Goal: Task Accomplishment & Management: Manage account settings

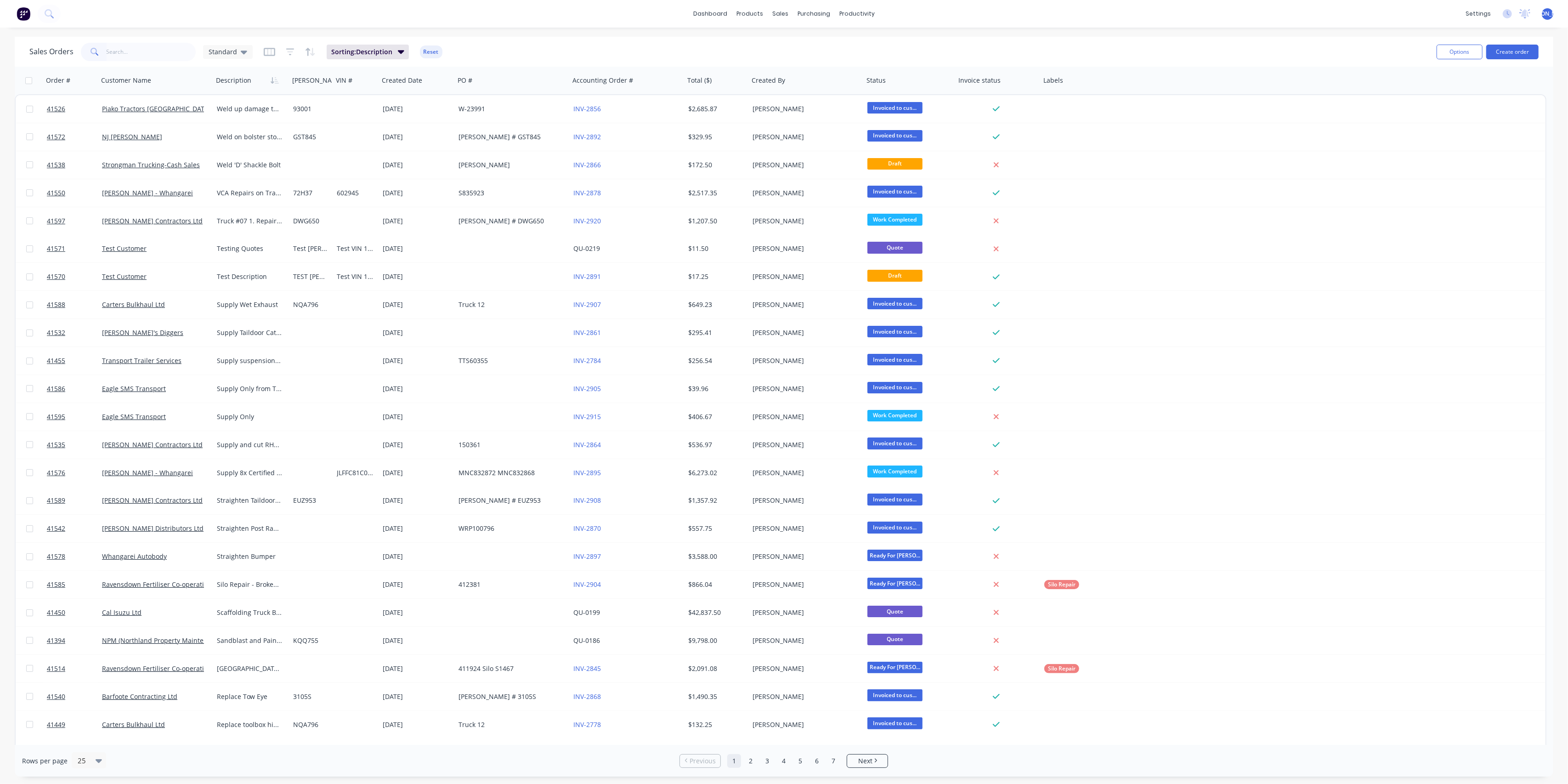
click at [128, 54] on input "text" at bounding box center [151, 52] width 90 height 19
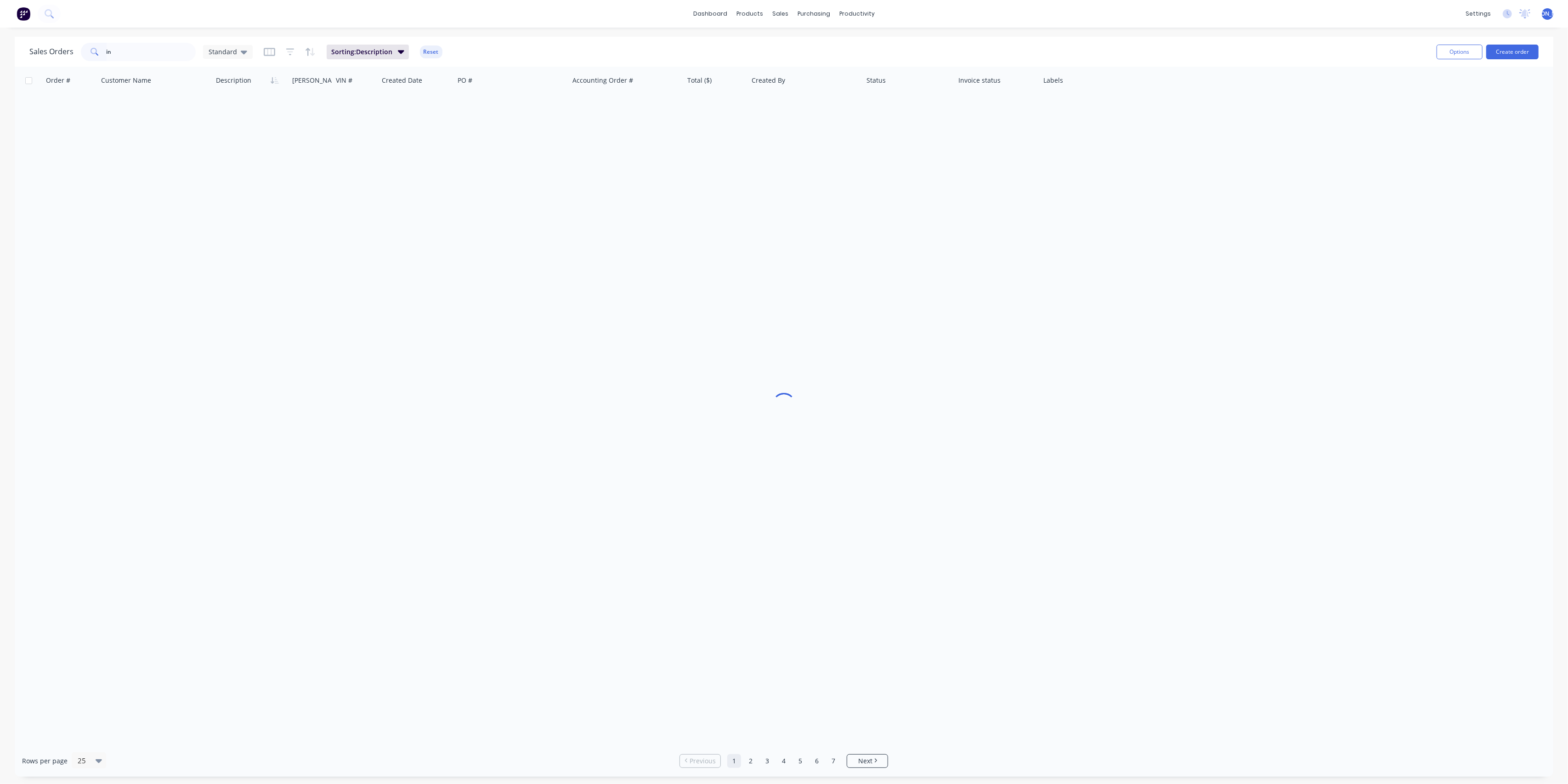
type input "i"
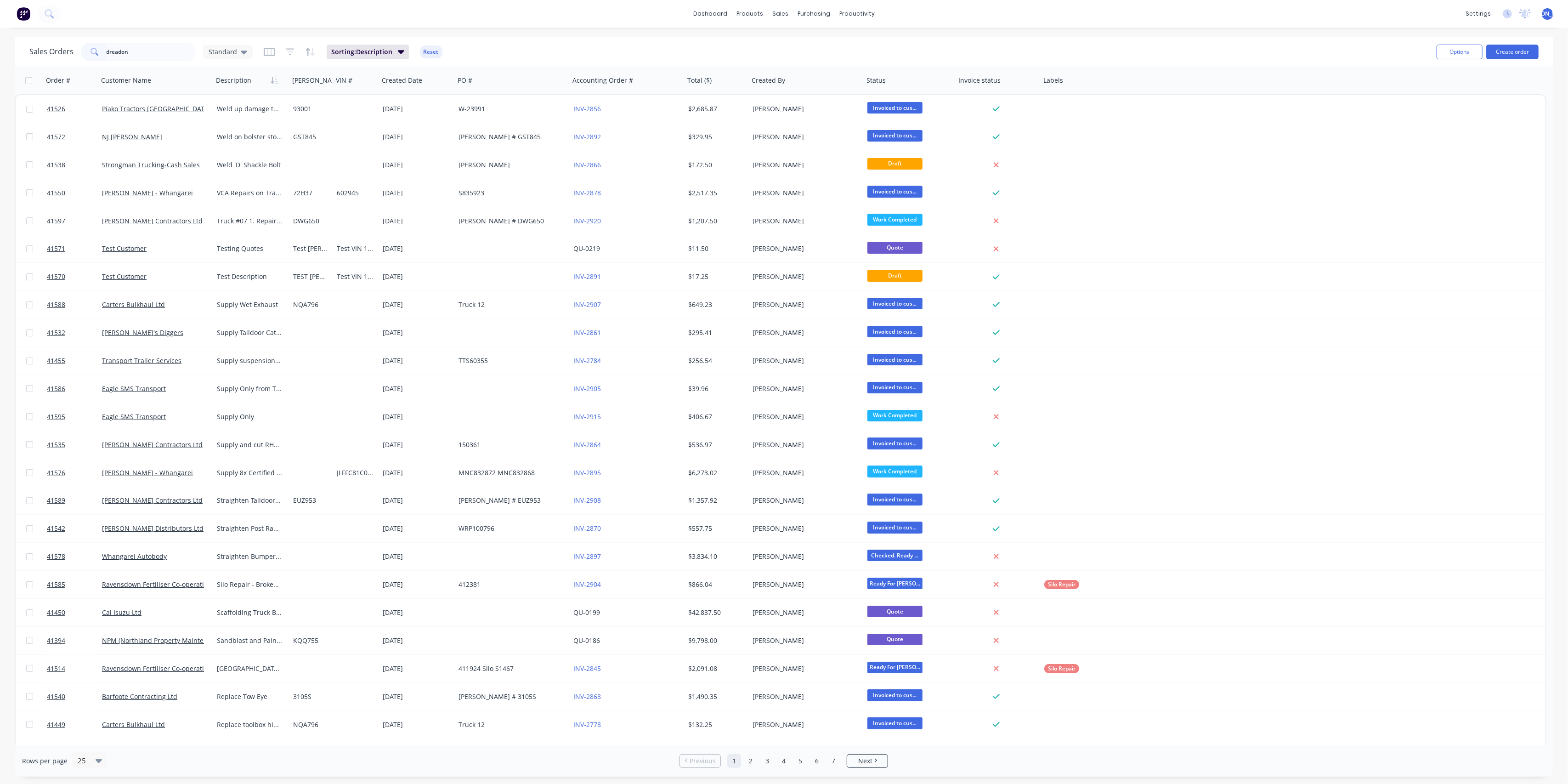
type input "dreadon"
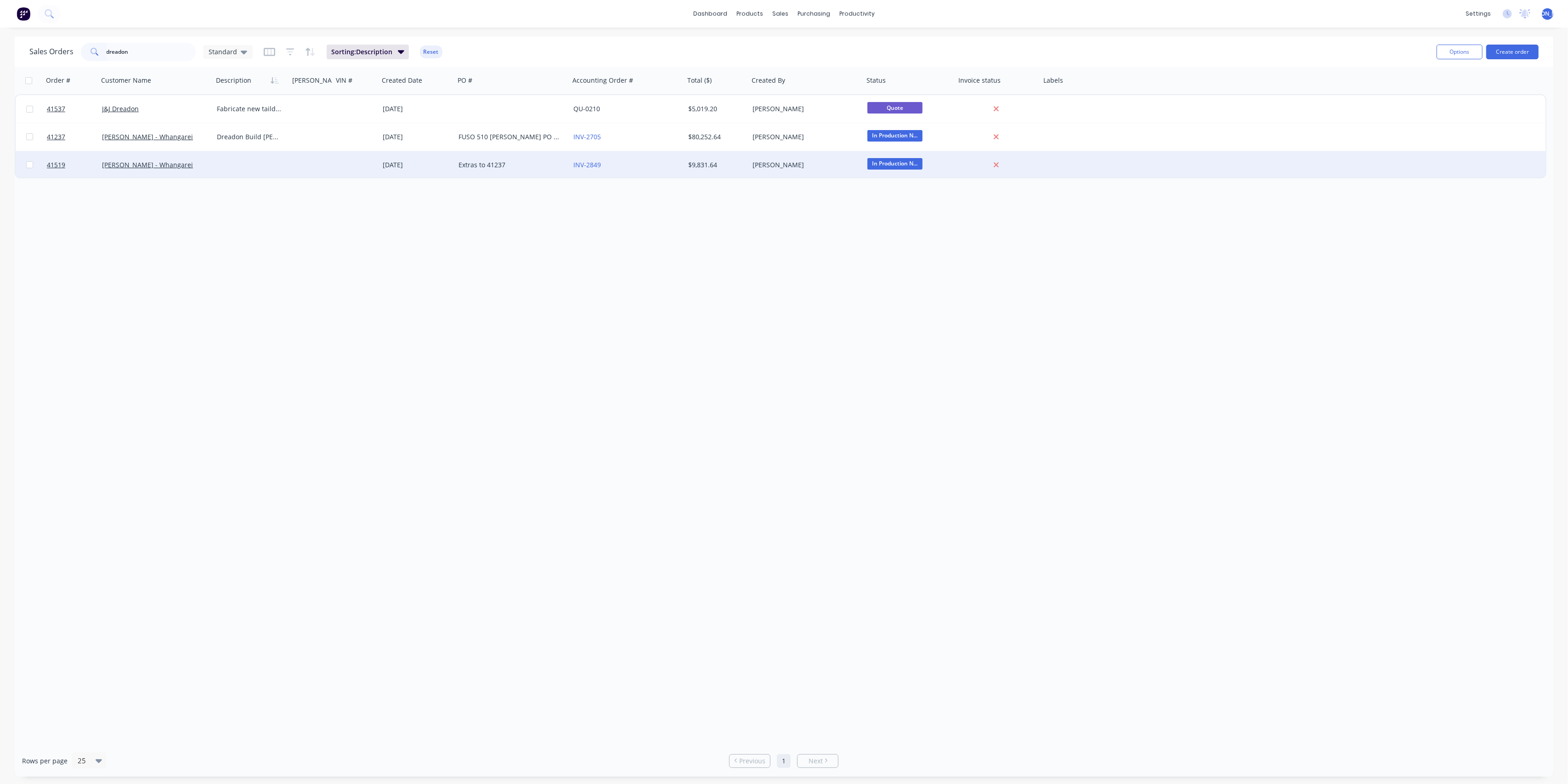
click at [201, 168] on div "[PERSON_NAME] - Whangarei" at bounding box center [153, 165] width 102 height 9
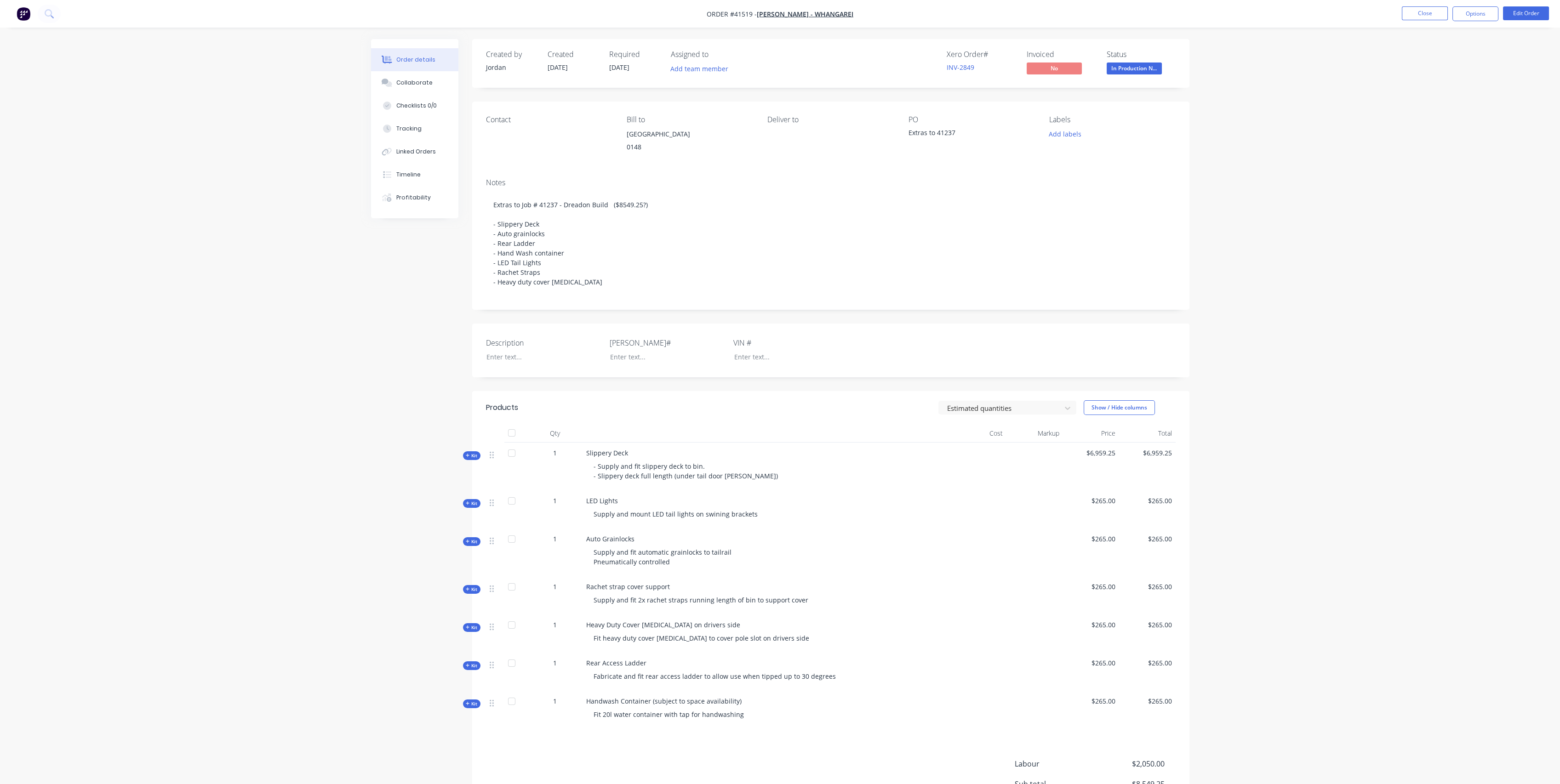
click at [472, 665] on span "Kit" at bounding box center [472, 666] width 12 height 7
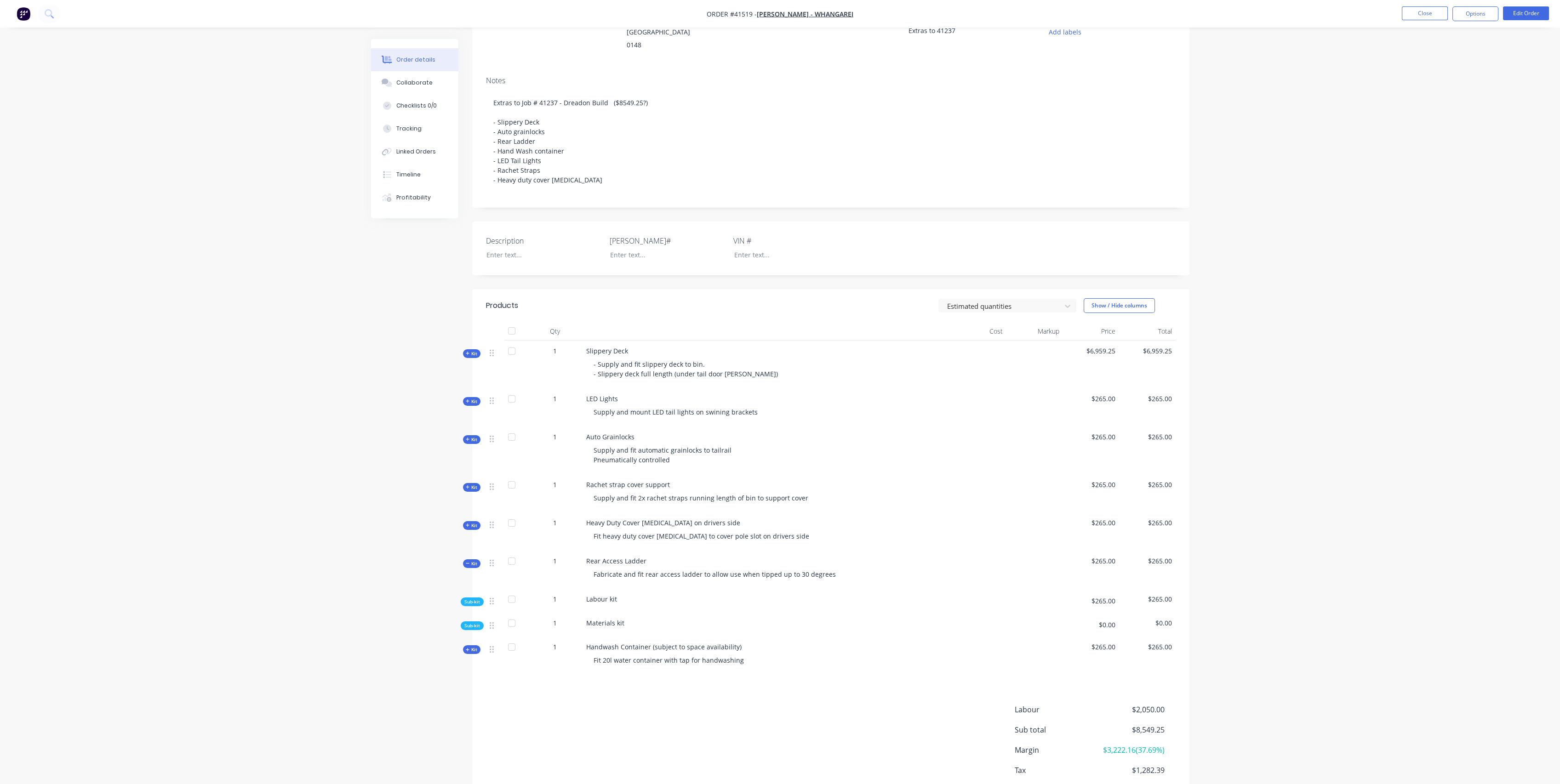
click at [474, 629] on span "Sub-kit" at bounding box center [472, 625] width 16 height 7
click at [473, 625] on span "Sub-kit" at bounding box center [472, 625] width 16 height 7
click at [472, 625] on span "Sub-kit" at bounding box center [472, 625] width 16 height 7
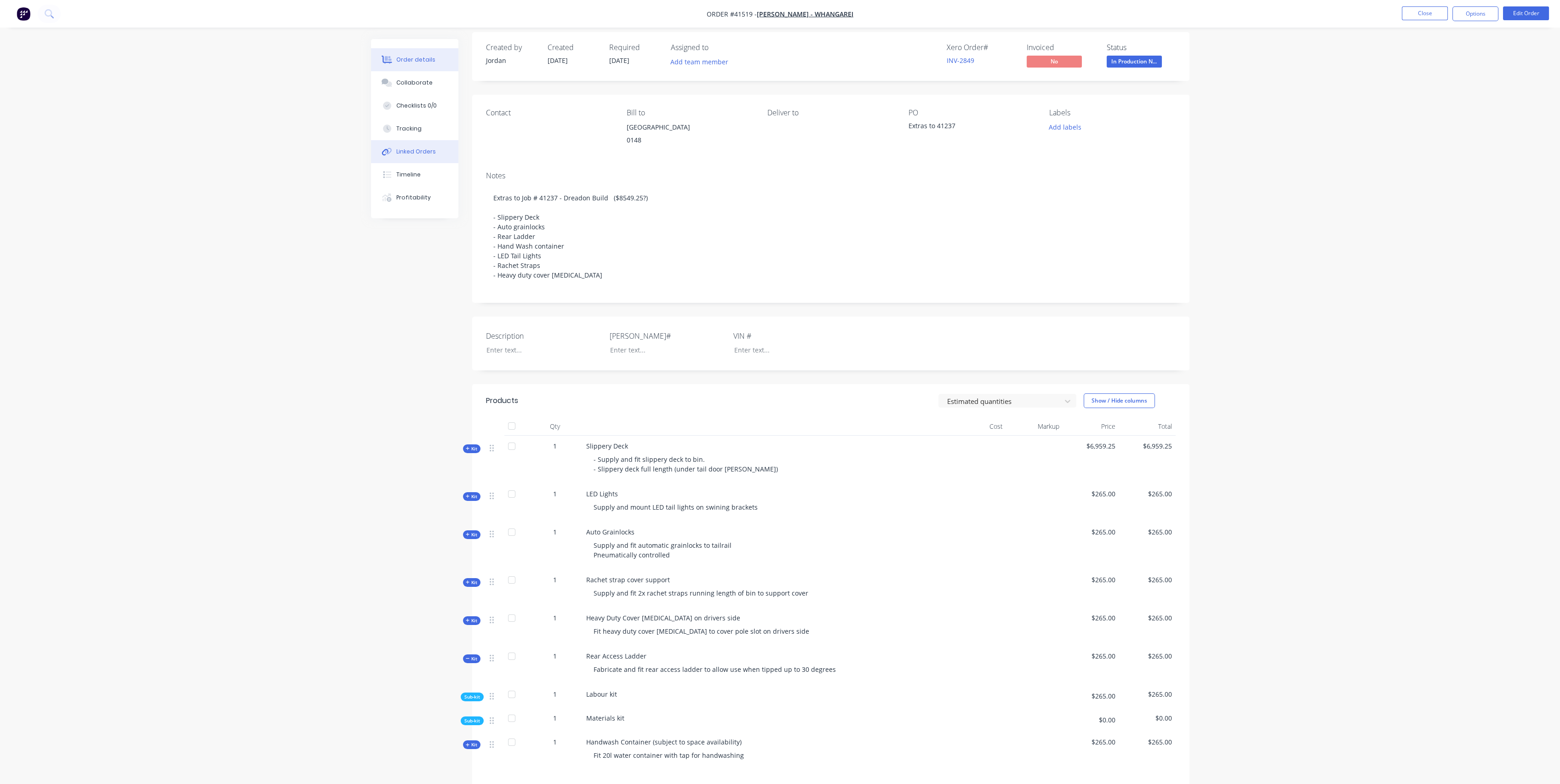
scroll to position [0, 0]
click at [1441, 9] on button "Close" at bounding box center [1425, 13] width 46 height 14
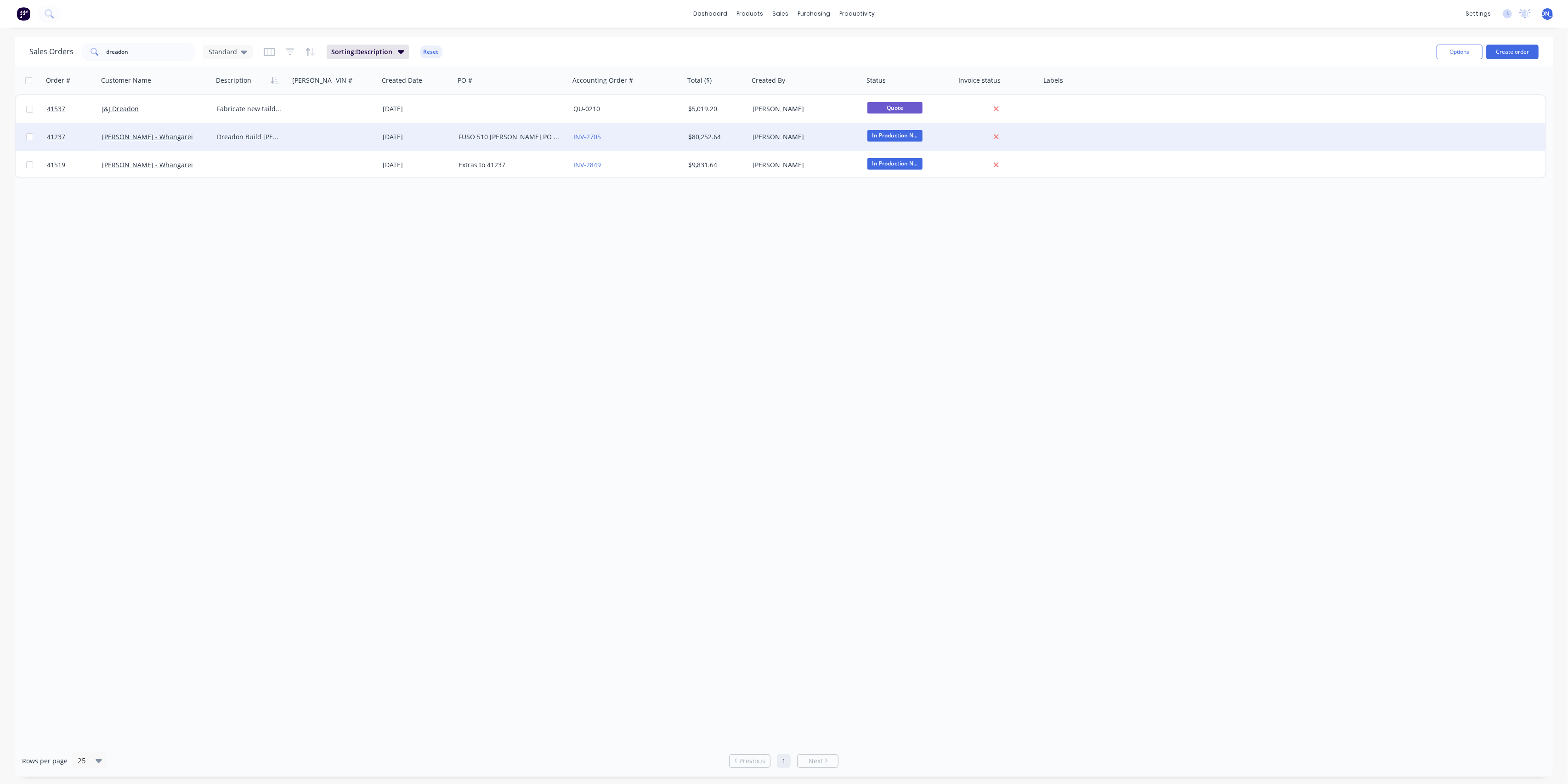
click at [192, 139] on div "[PERSON_NAME] - Whangarei" at bounding box center [153, 137] width 102 height 9
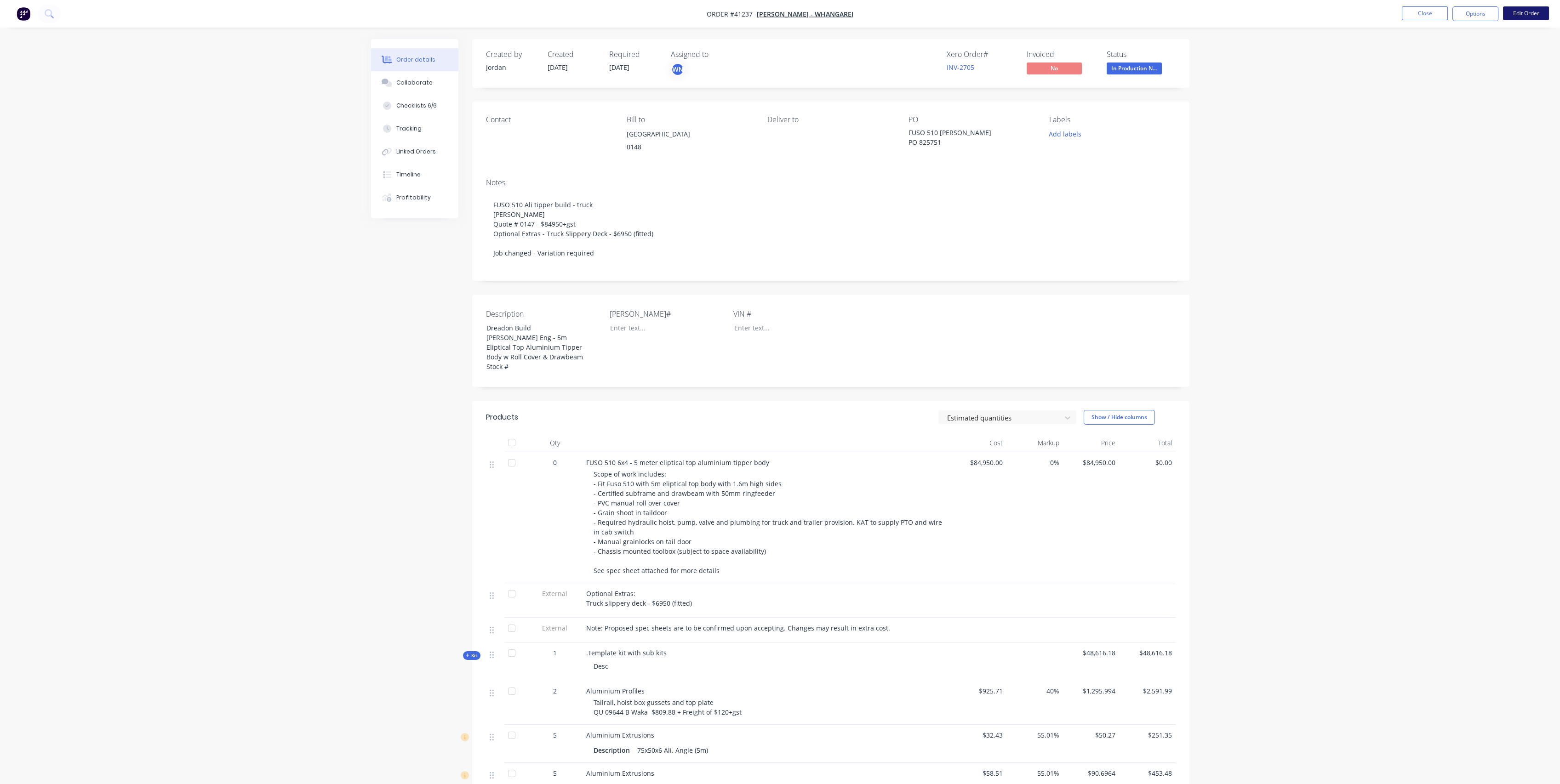
click at [1516, 11] on button "Edit Order" at bounding box center [1526, 13] width 46 height 14
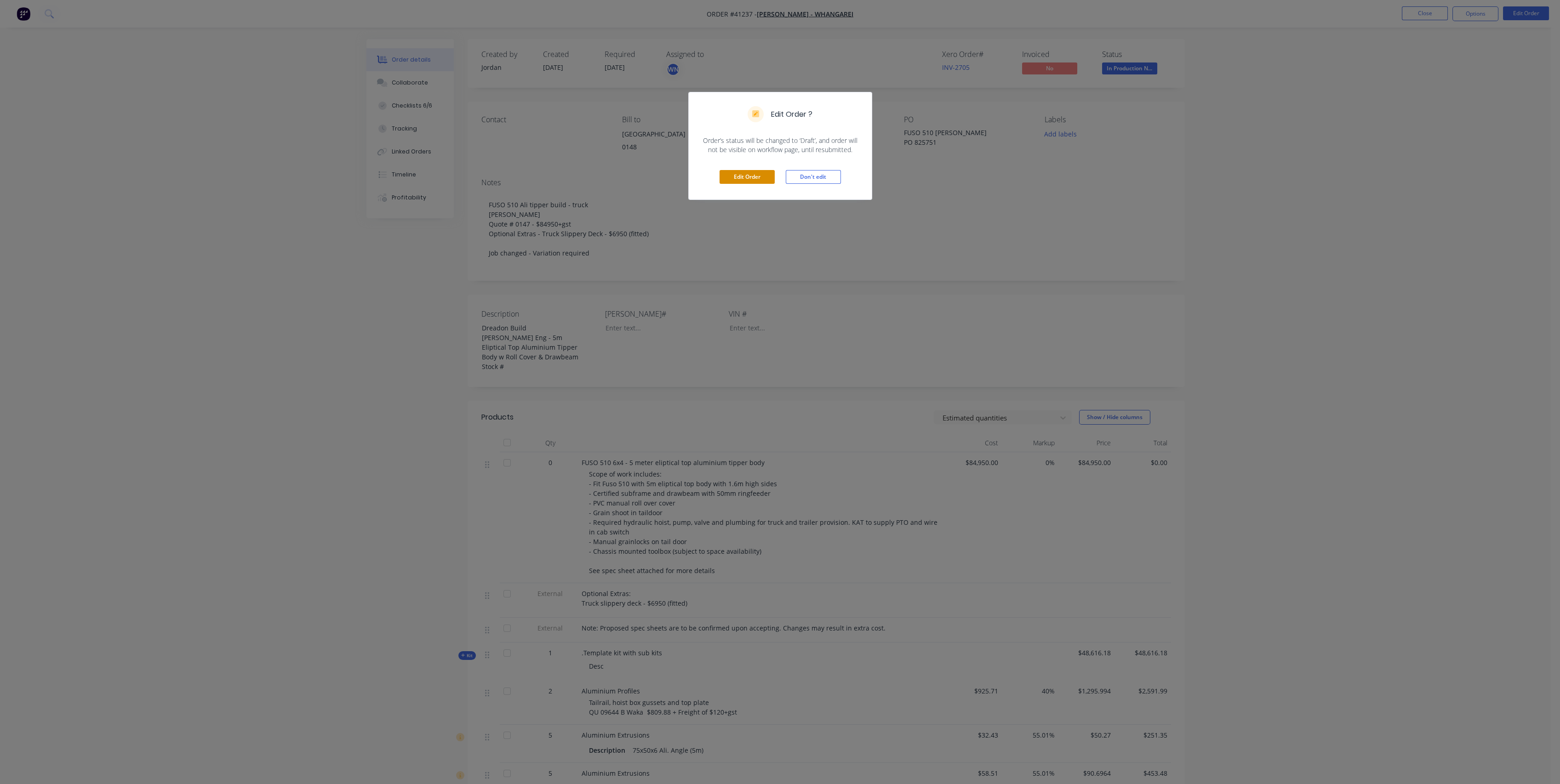
click at [754, 178] on button "Edit Order" at bounding box center [747, 176] width 55 height 14
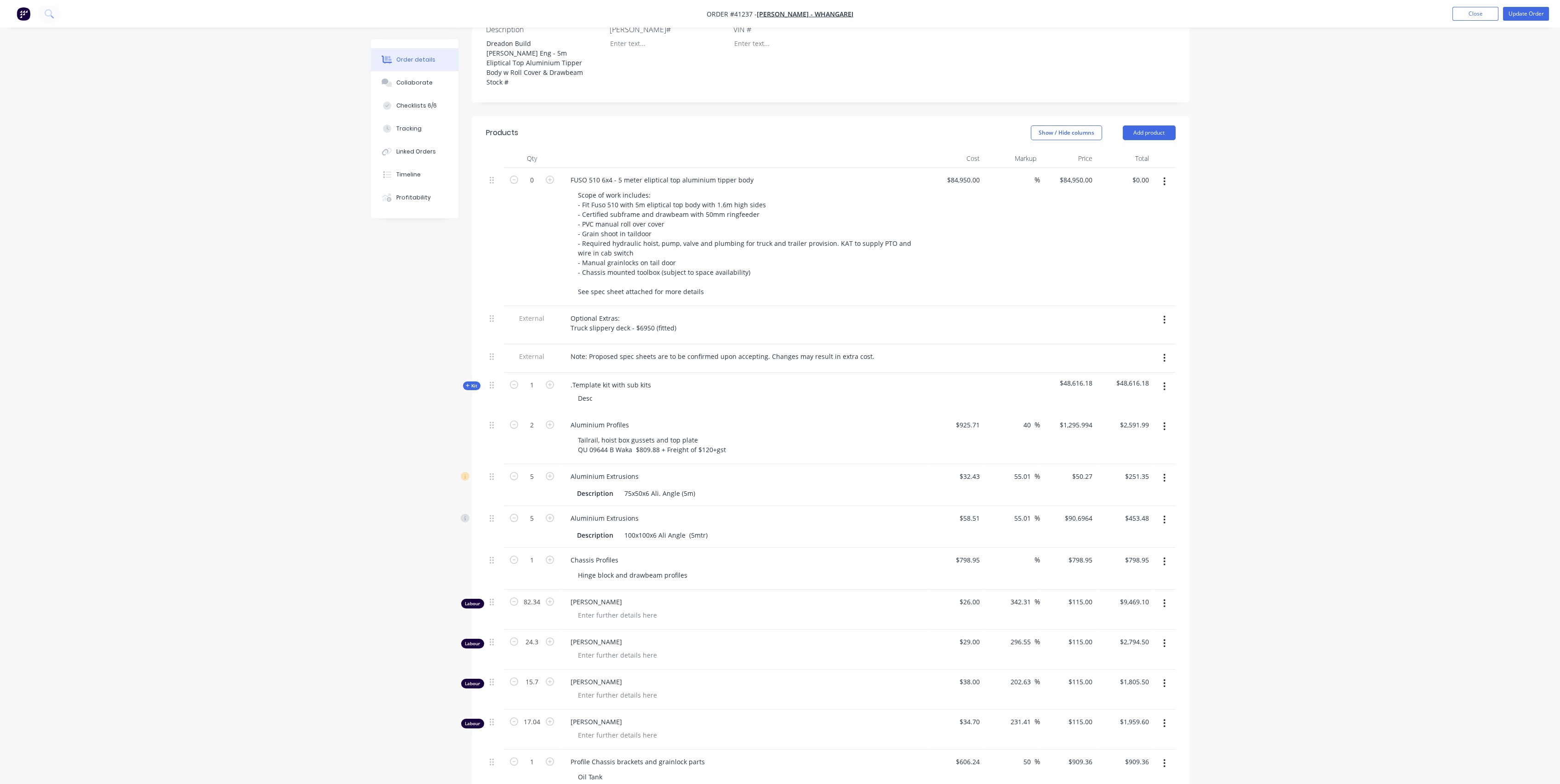
scroll to position [281, 0]
click at [467, 392] on icon "button" at bounding box center [468, 390] width 4 height 4
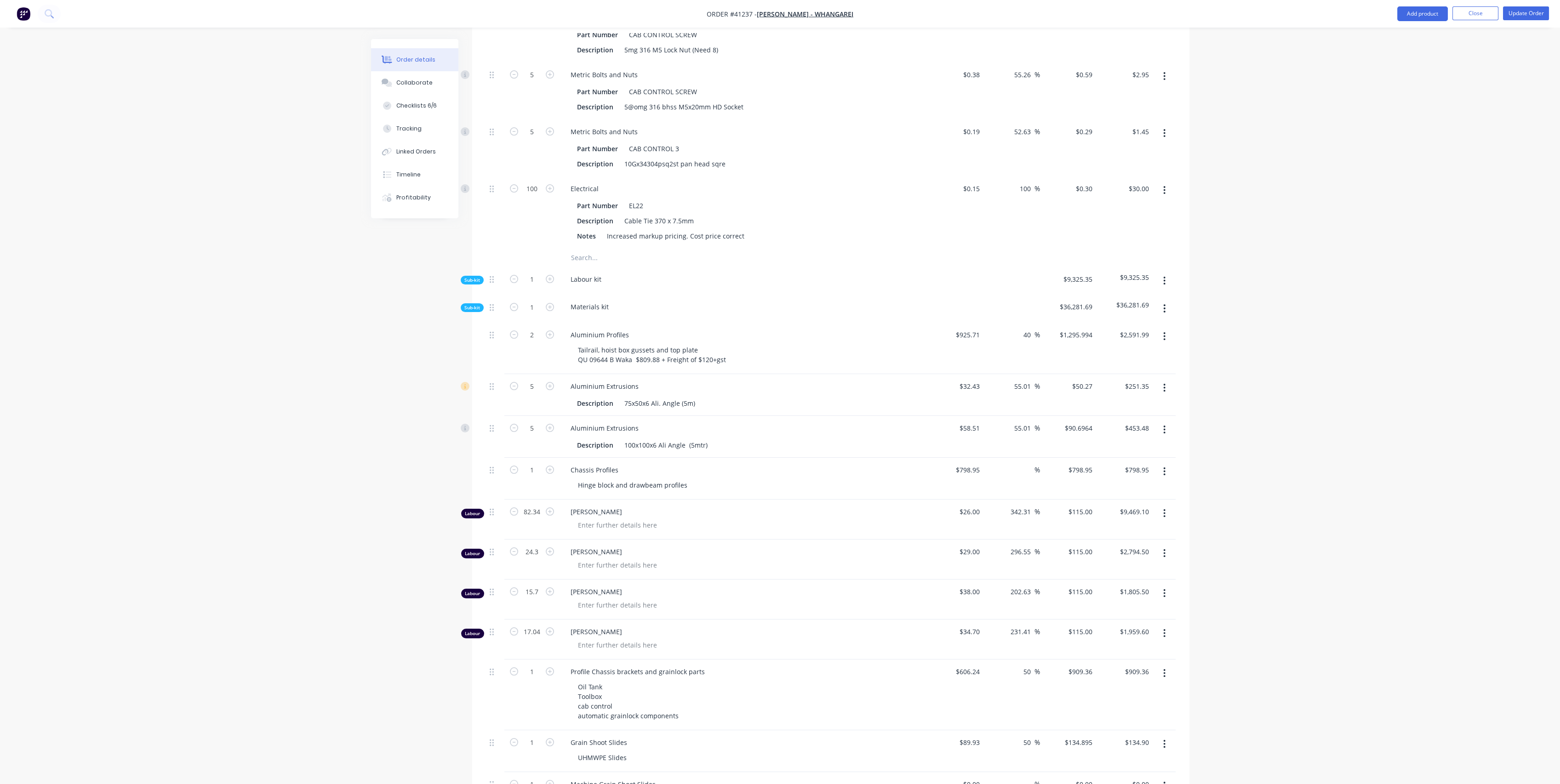
scroll to position [689, 0]
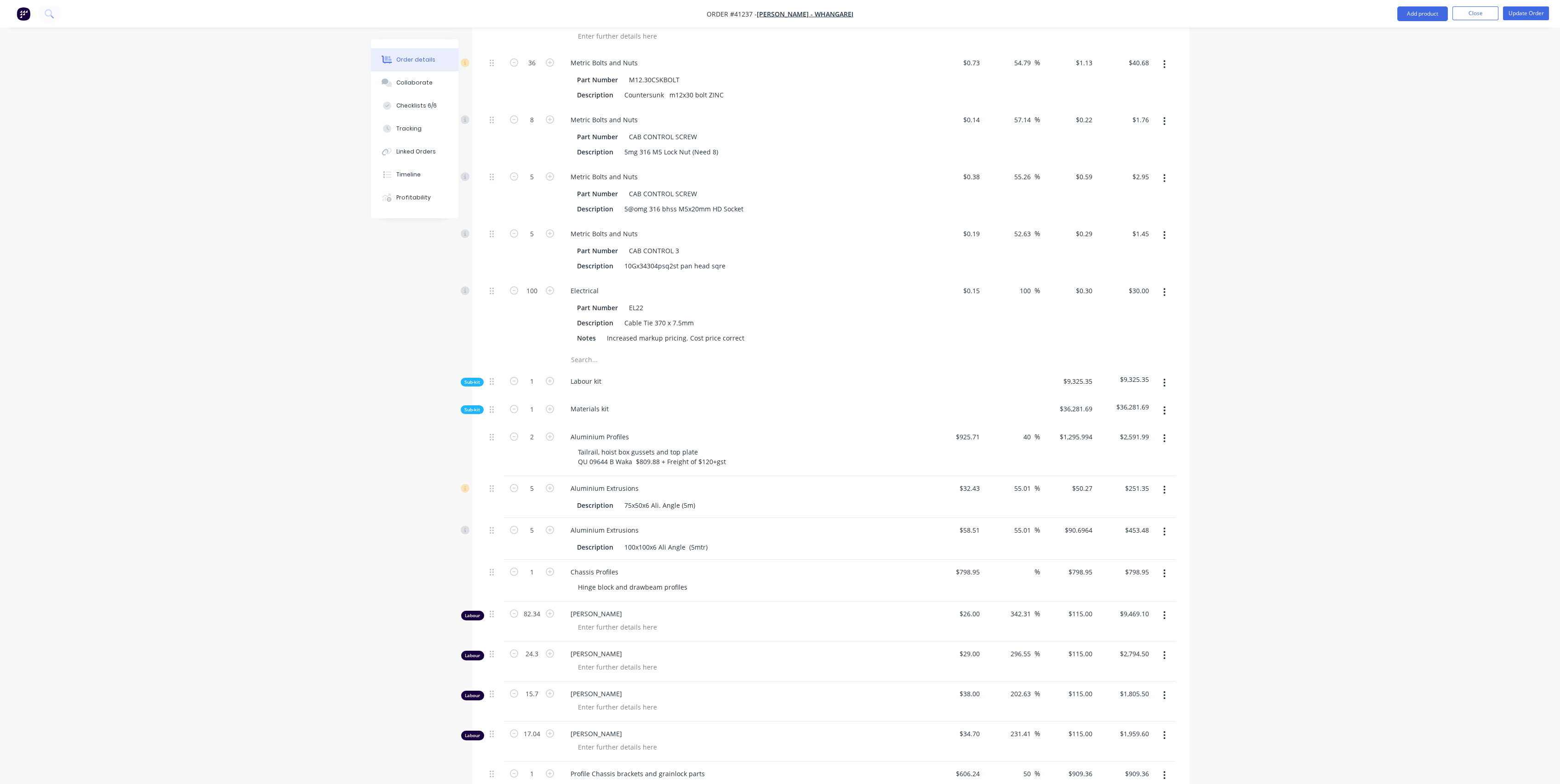
click at [473, 413] on span "Sub-kit" at bounding box center [472, 410] width 16 height 7
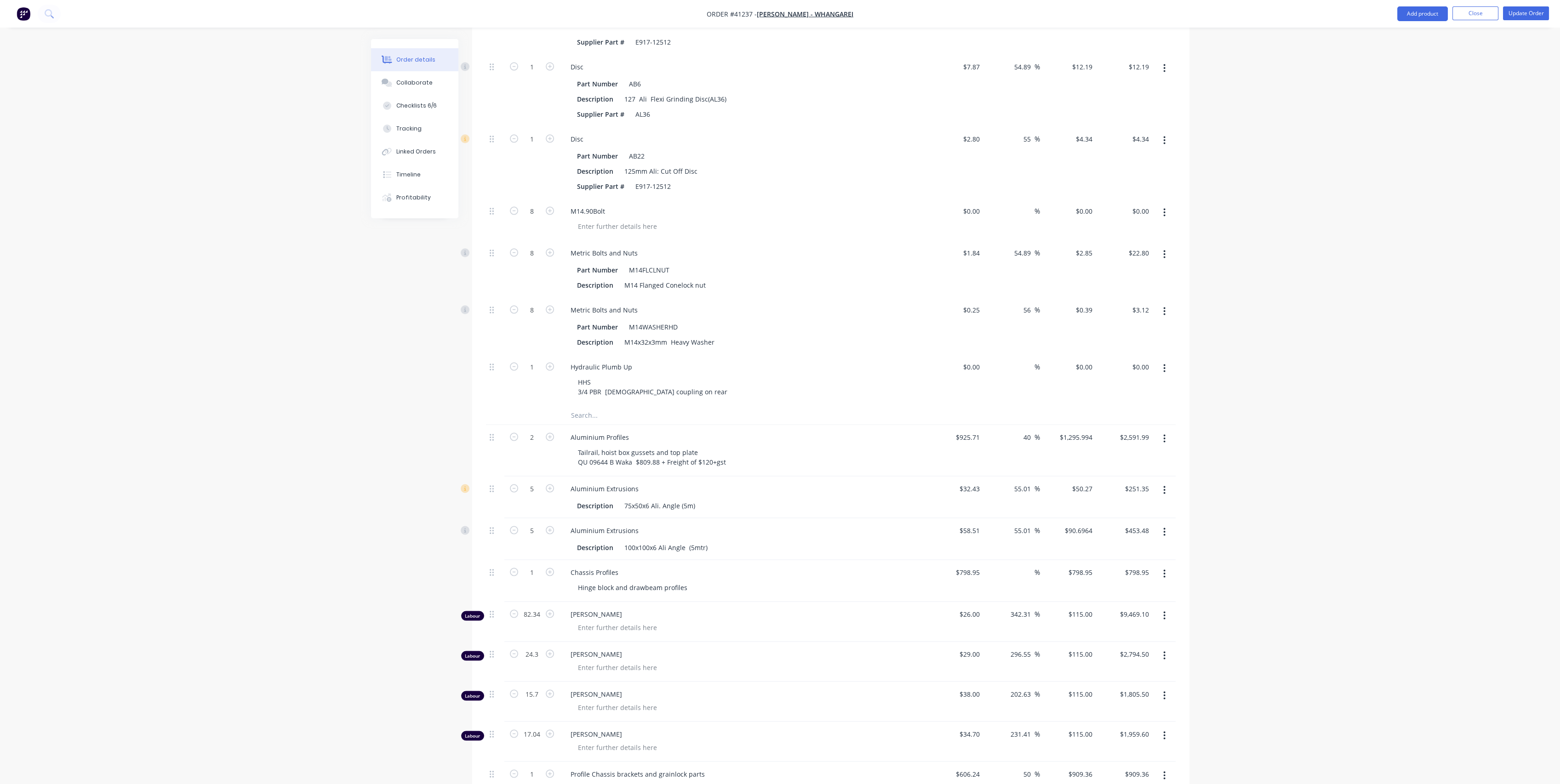
scroll to position [7430, 0]
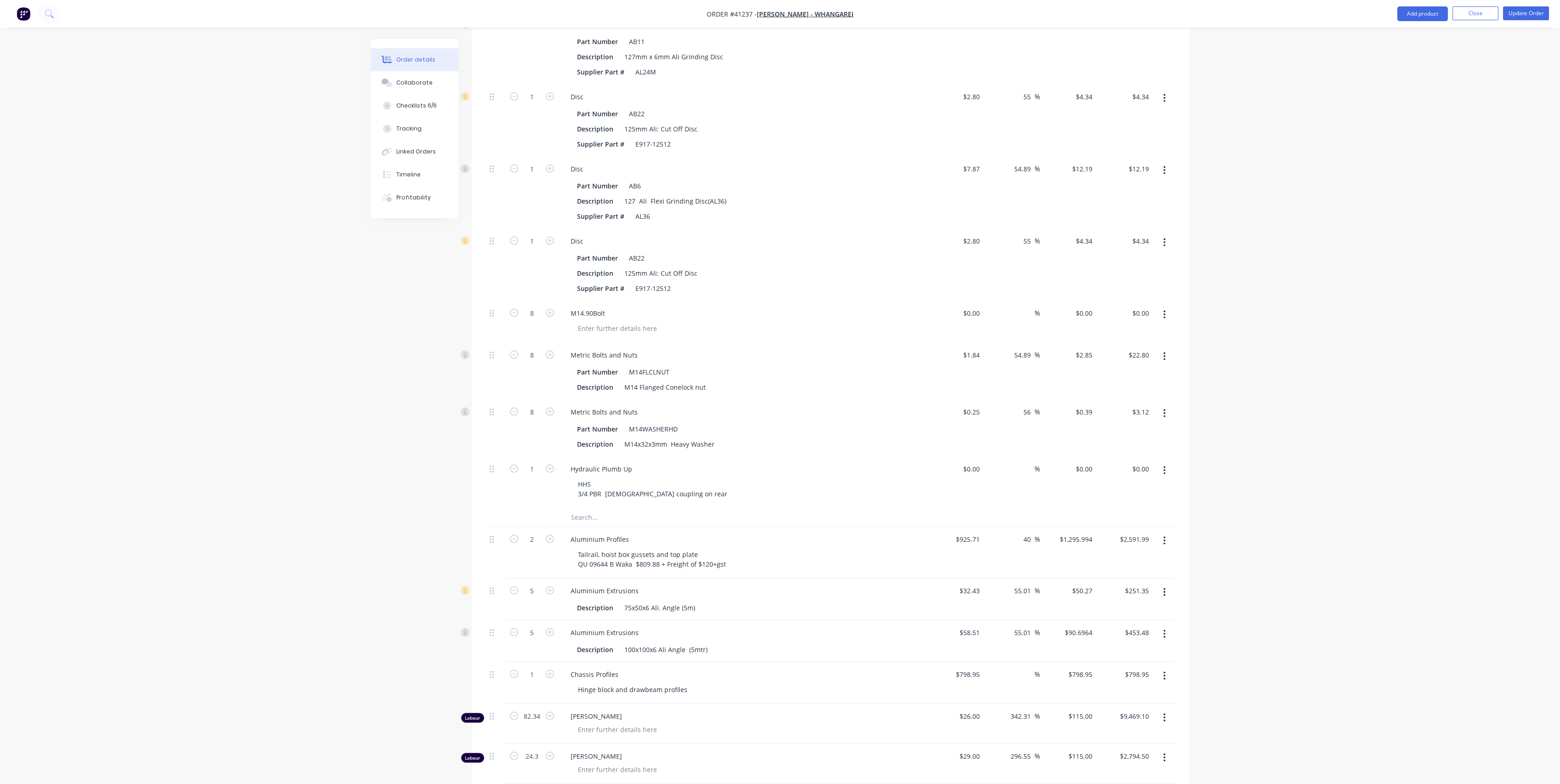
click at [585, 524] on input "text" at bounding box center [663, 518] width 184 height 19
type input "Rear Ladder Profiles"
click at [684, 551] on button "Add Rear Ladder Profiles to kit" at bounding box center [701, 541] width 276 height 29
type input "56.26"
click at [1521, 13] on button "Update Order" at bounding box center [1526, 13] width 46 height 14
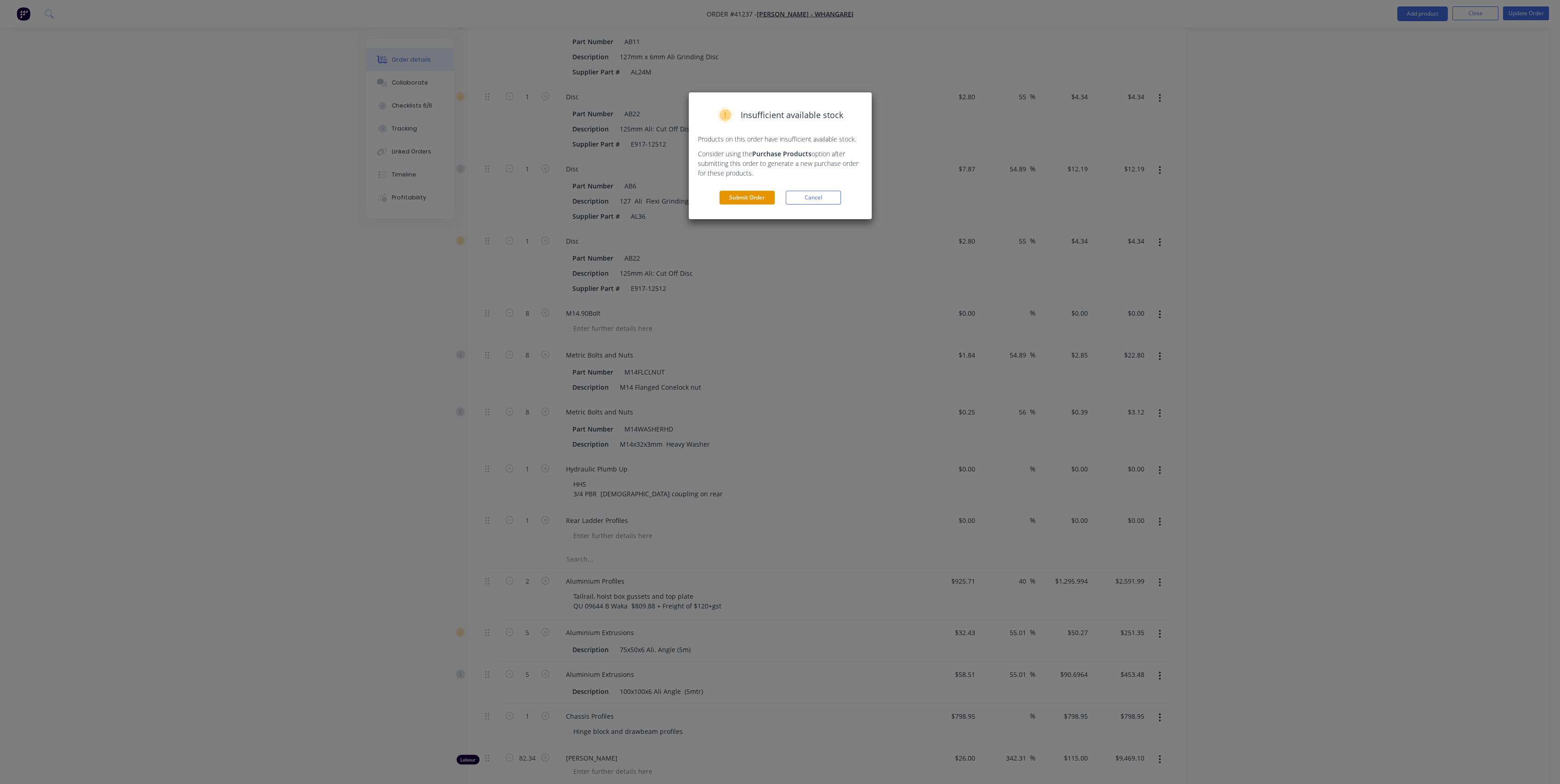
click at [749, 195] on button "Submit Order" at bounding box center [747, 198] width 55 height 14
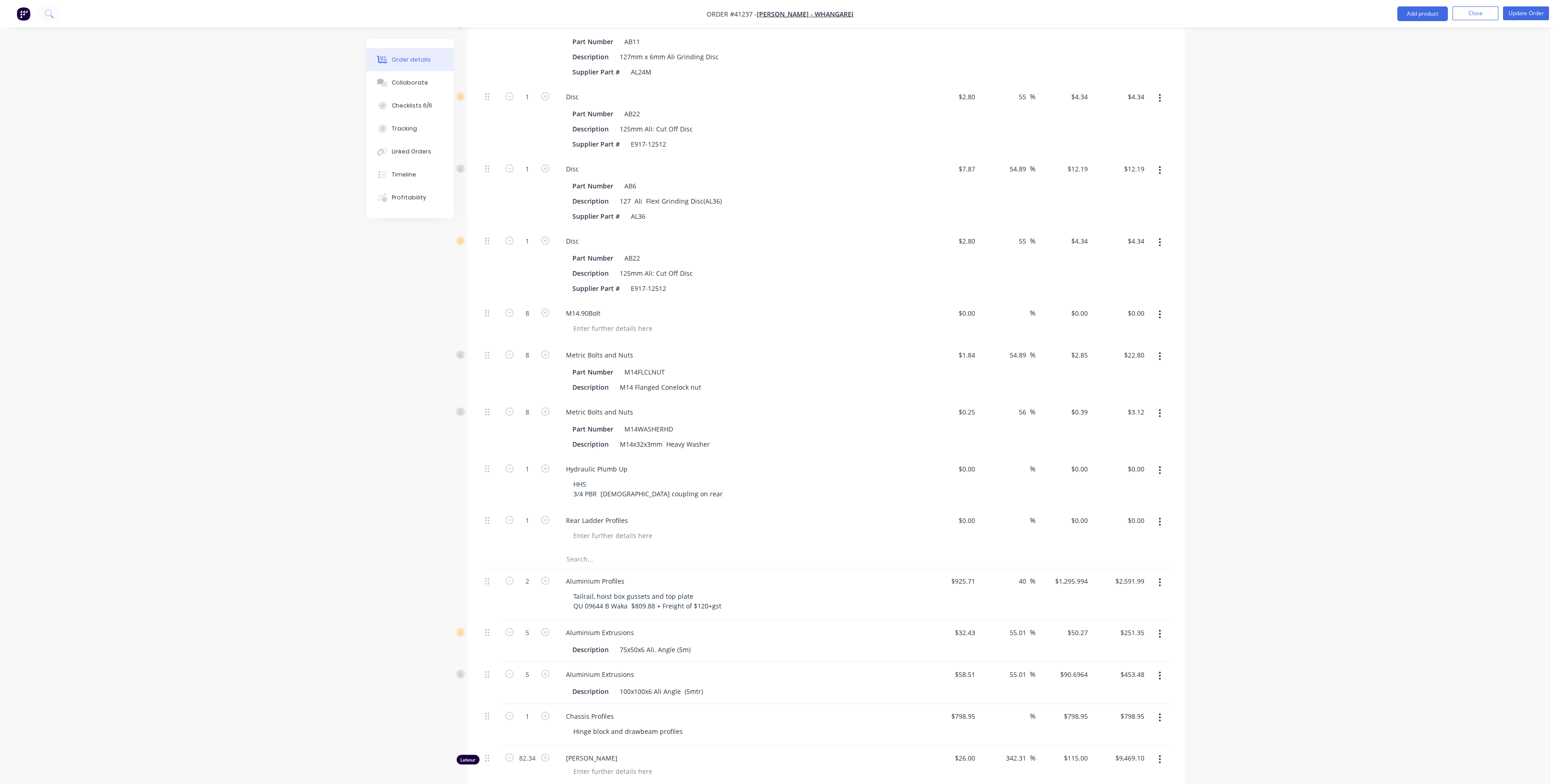
scroll to position [7085, 0]
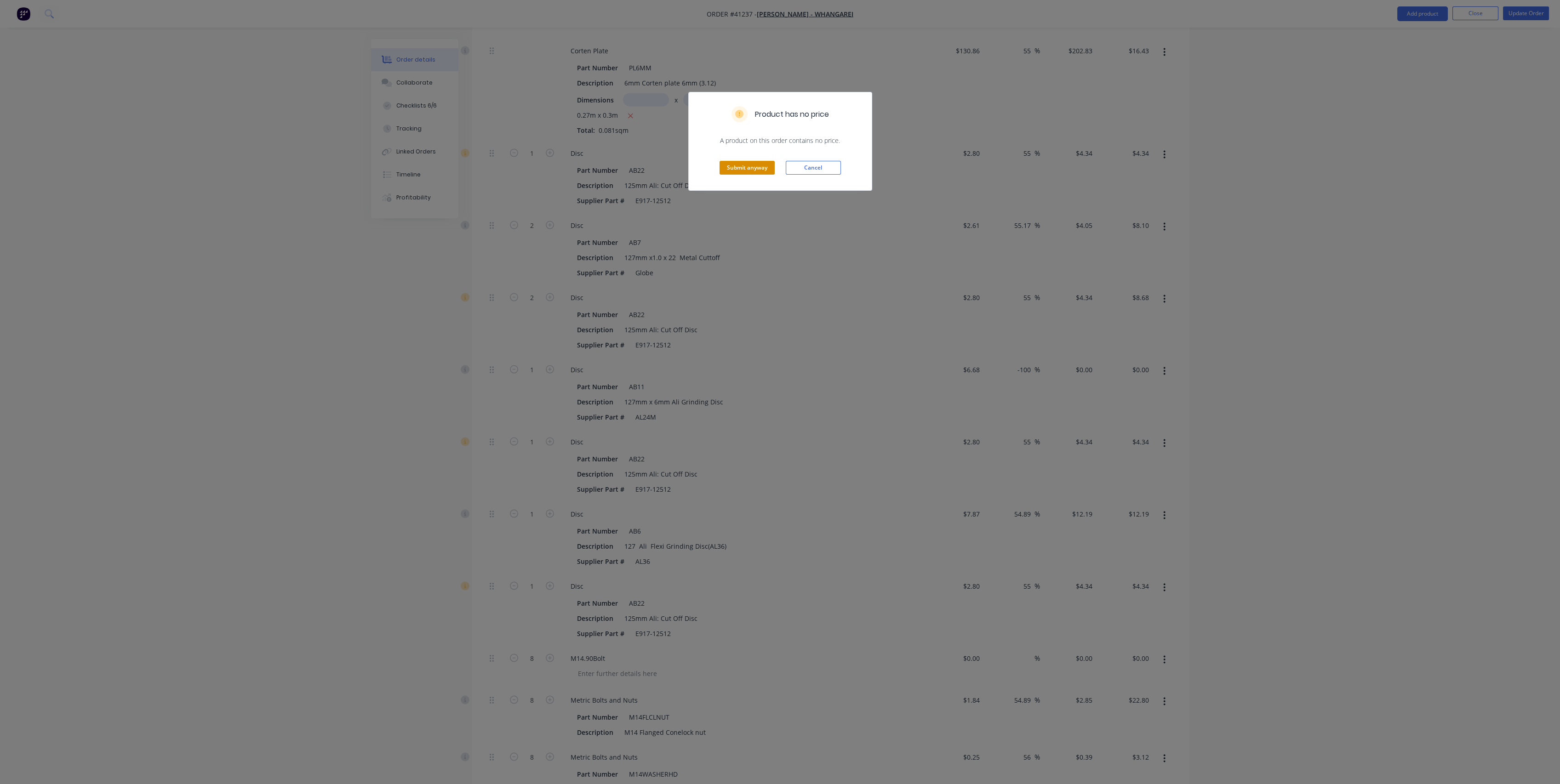
click at [741, 167] on button "Submit anyway" at bounding box center [747, 167] width 55 height 14
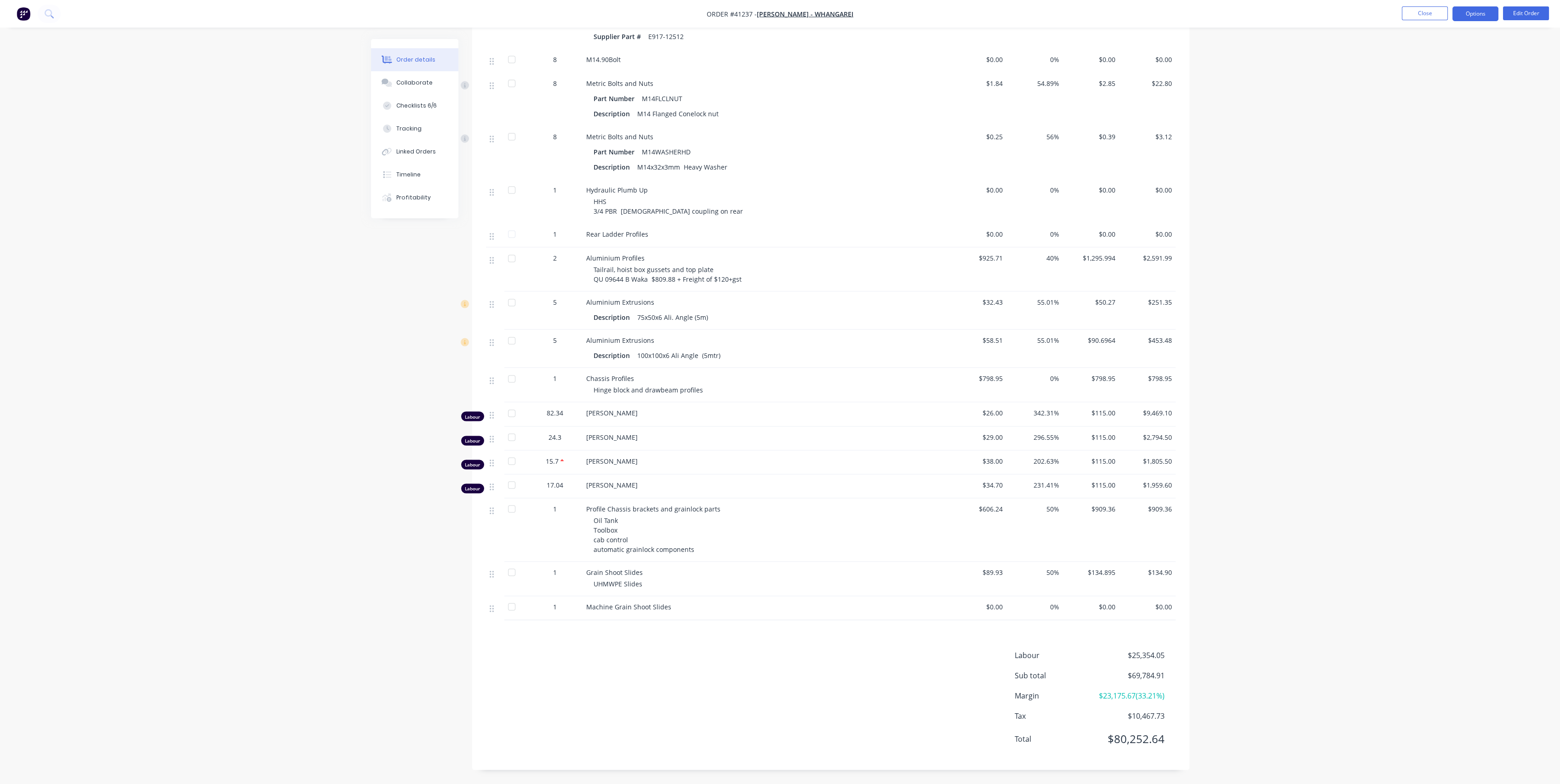
click at [1476, 13] on button "Options" at bounding box center [1475, 14] width 46 height 15
click at [1436, 166] on div "Purchase Products" at bounding box center [1448, 166] width 85 height 13
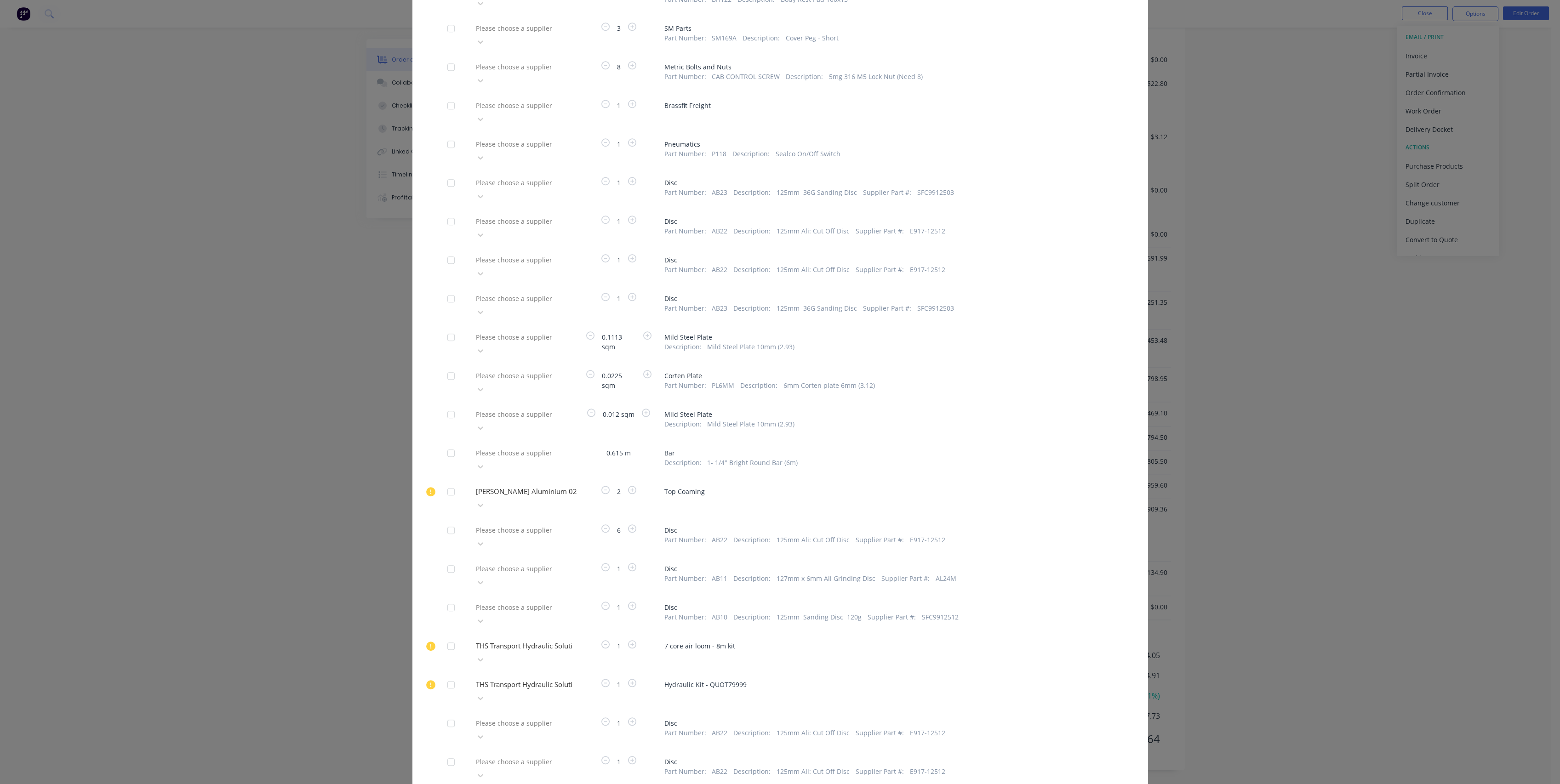
scroll to position [3232, 0]
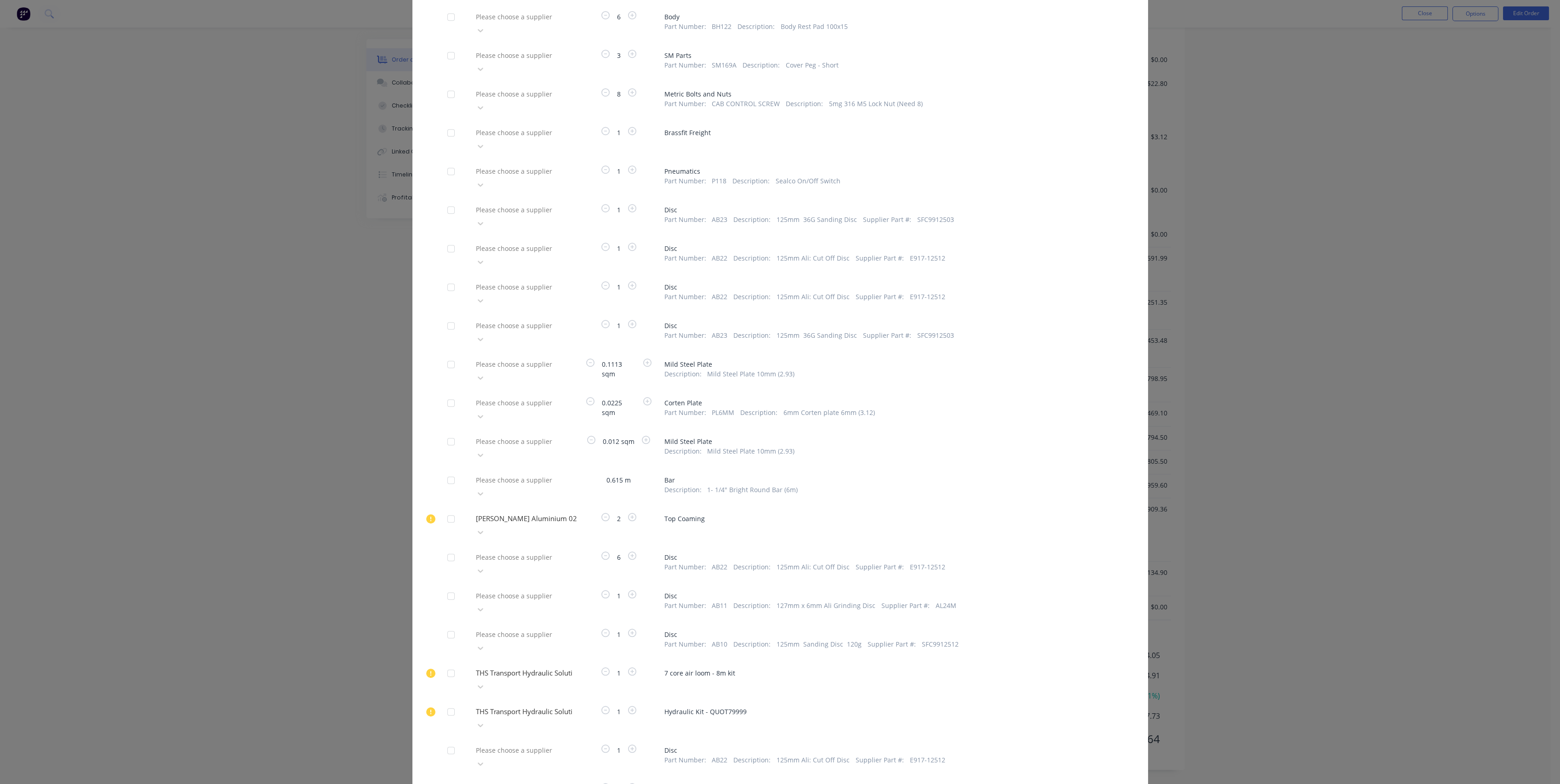
type input "i"
type input "inv"
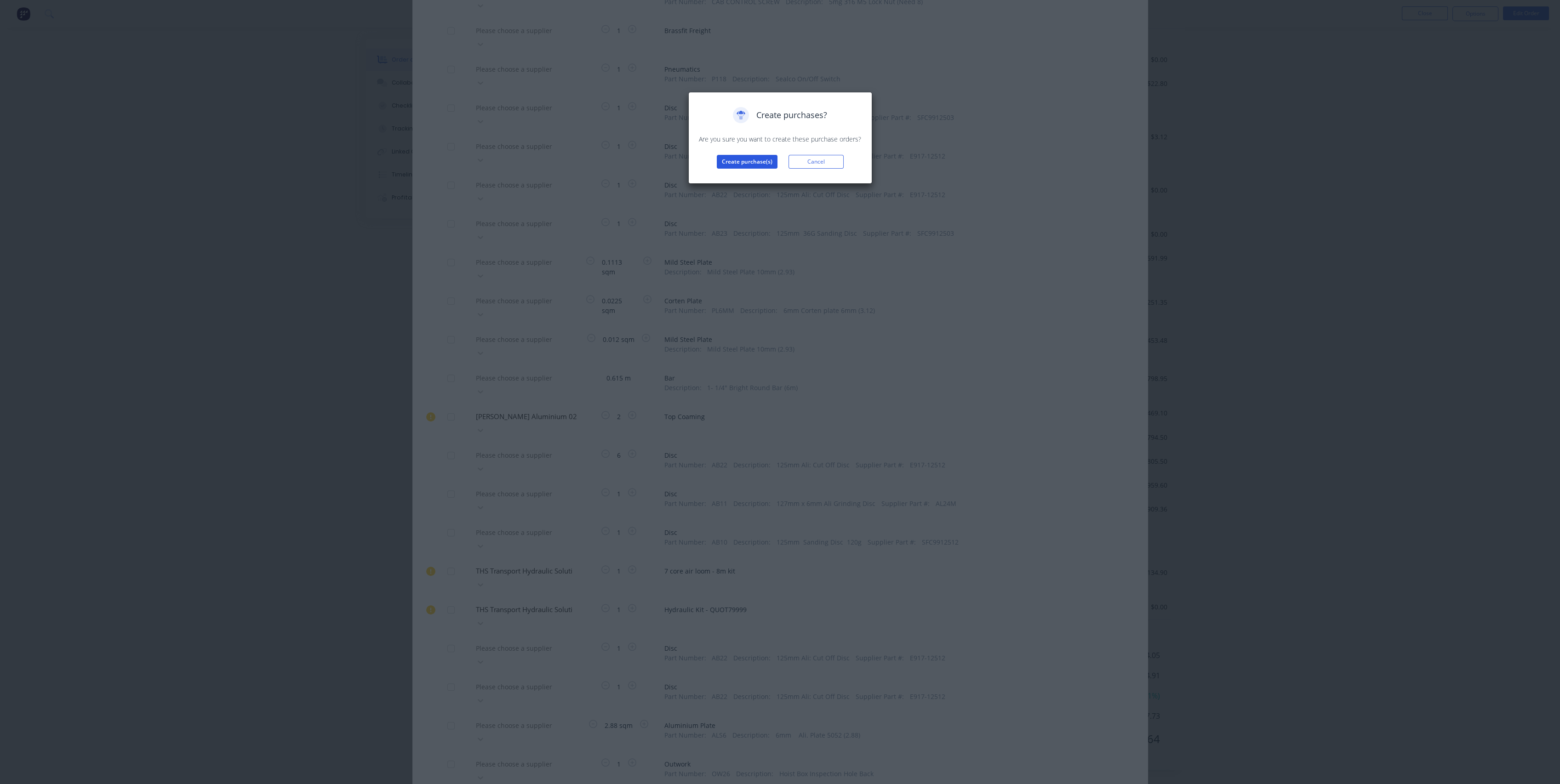
click at [743, 162] on button "Create purchase(s)" at bounding box center [747, 161] width 61 height 14
click at [751, 176] on button "View purchase(s)" at bounding box center [747, 176] width 55 height 14
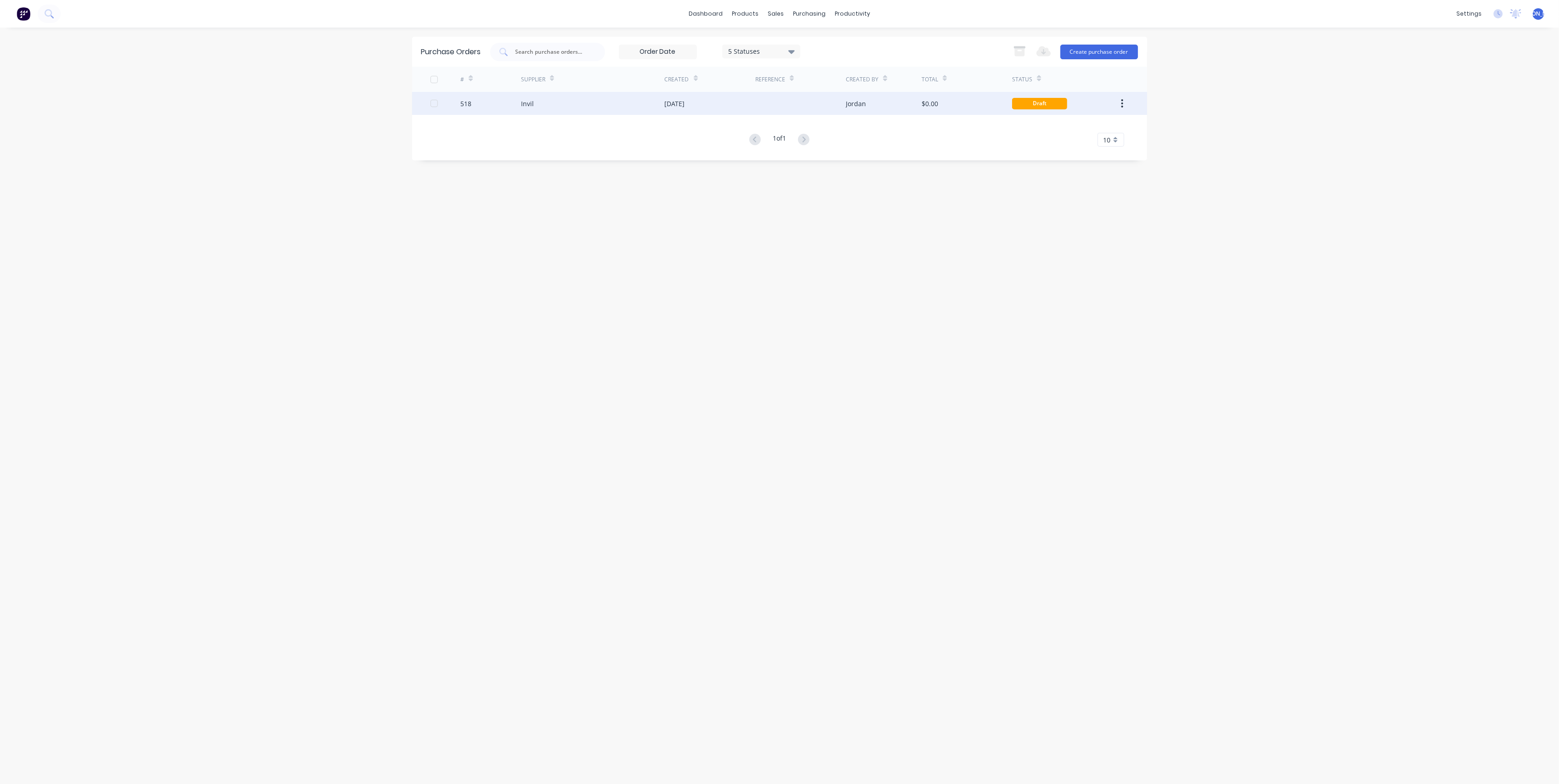
click at [739, 109] on div "[DATE]" at bounding box center [710, 103] width 91 height 23
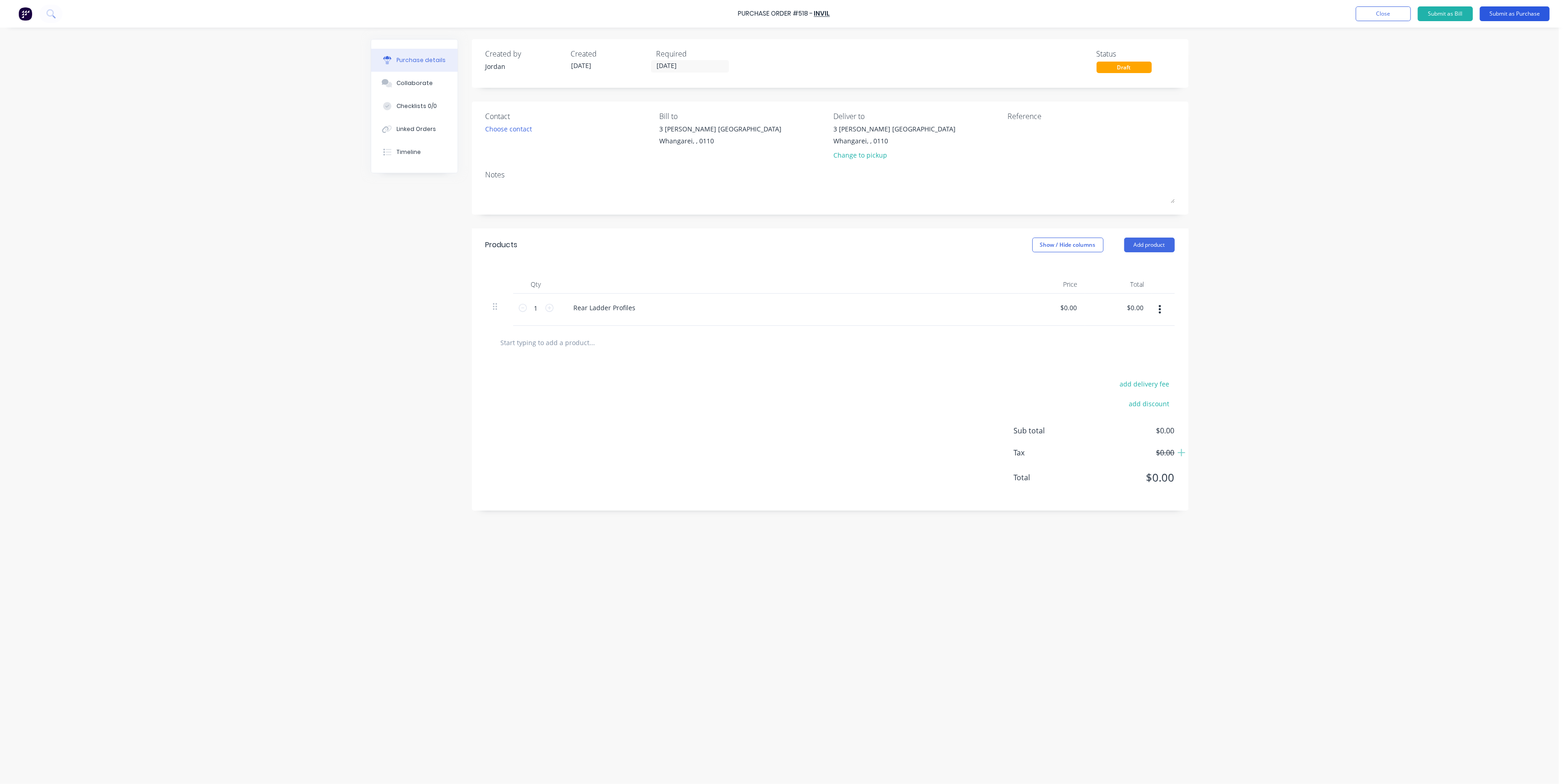
click at [1516, 13] on button "Submit as Purchase" at bounding box center [1514, 14] width 70 height 15
click at [1404, 9] on button "Close" at bounding box center [1407, 14] width 55 height 15
